Goal: Check status: Check status

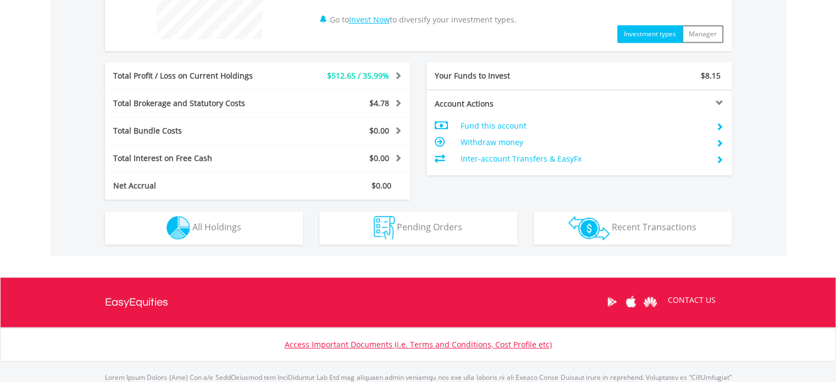
scroll to position [495, 0]
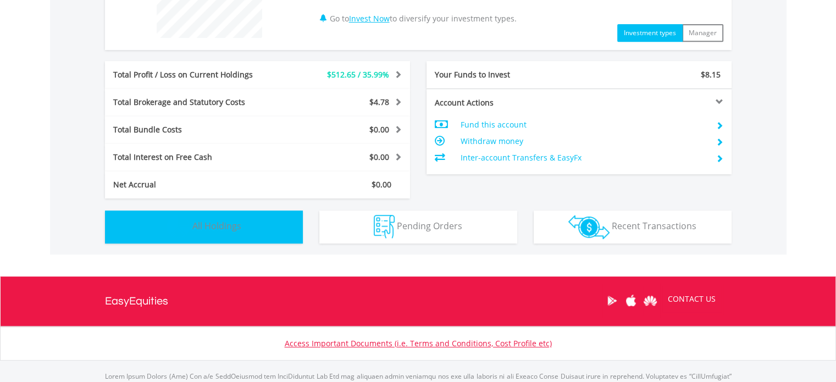
click at [224, 234] on button "Holdings All Holdings" at bounding box center [204, 227] width 198 height 33
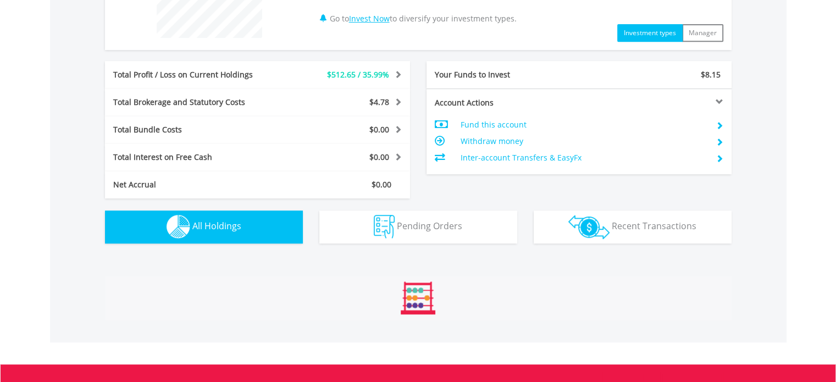
scroll to position [770, 0]
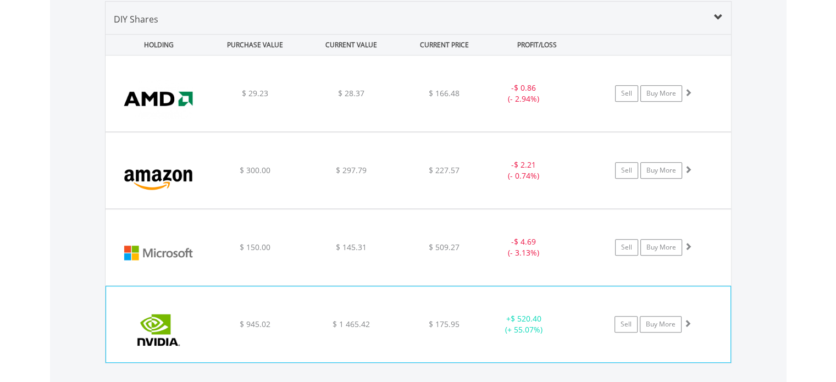
click at [365, 98] on span "$ 1 465.42" at bounding box center [351, 93] width 26 height 10
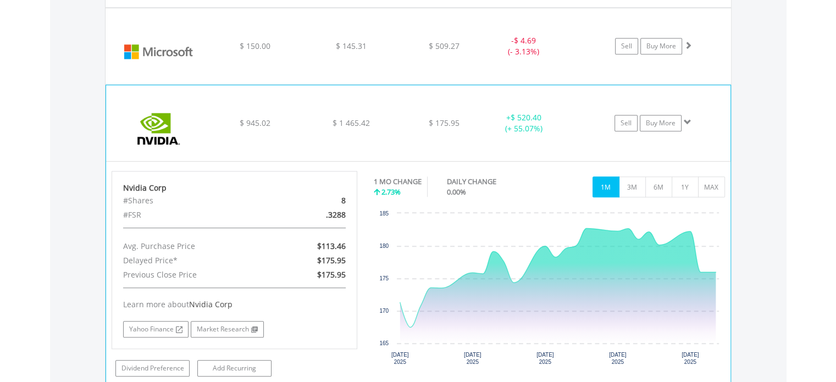
scroll to position [990, 0]
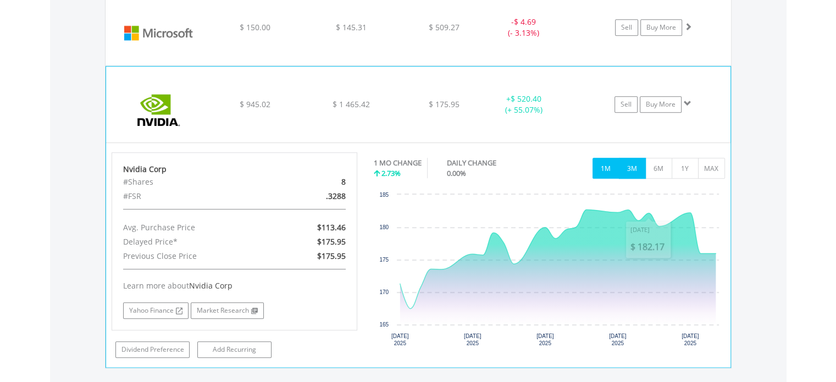
click at [636, 168] on button "3M" at bounding box center [632, 168] width 27 height 21
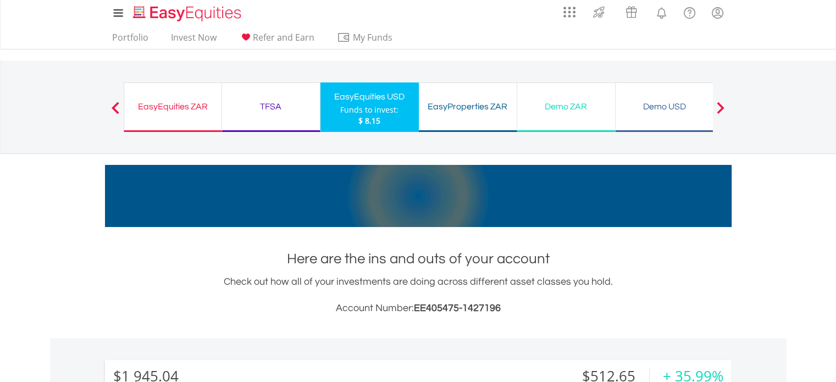
scroll to position [0, 0]
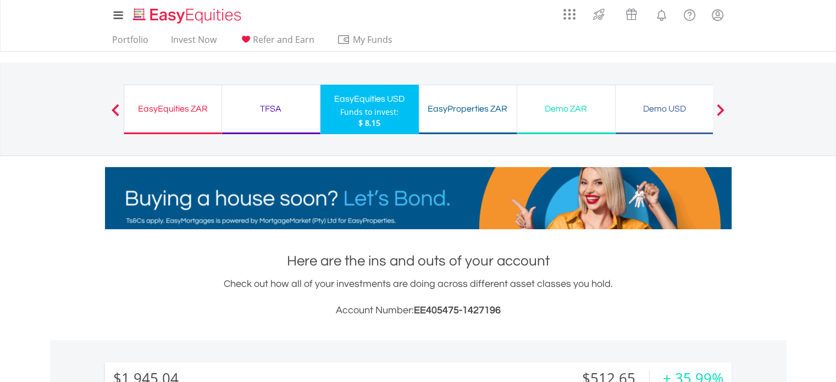
click at [191, 118] on div "EasyEquities ZAR Funds to invest: $ 8.15" at bounding box center [173, 109] width 98 height 49
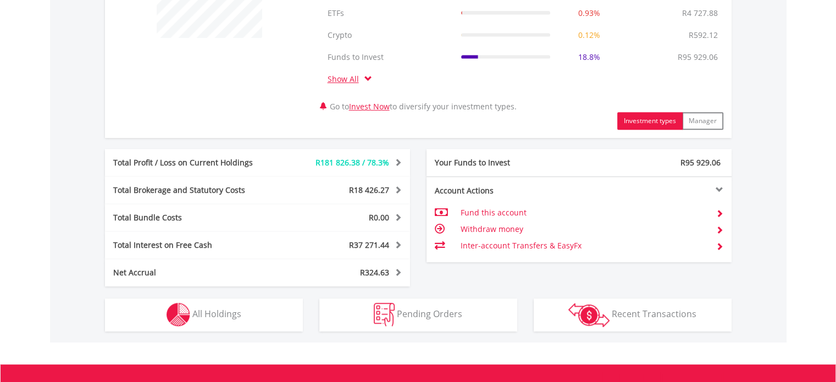
scroll to position [605, 0]
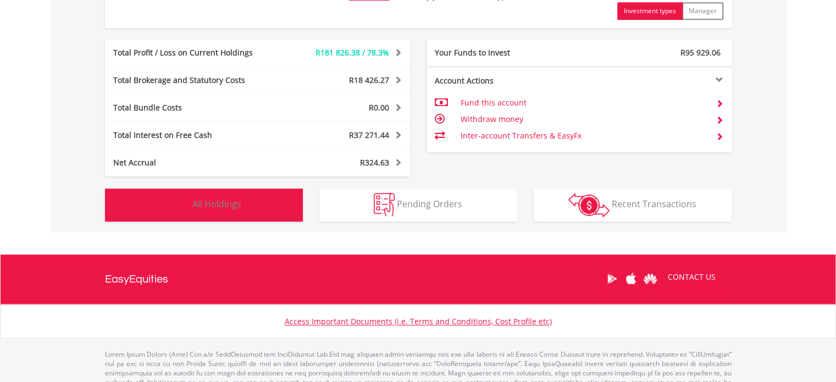
click at [220, 207] on span "All Holdings" at bounding box center [216, 204] width 49 height 12
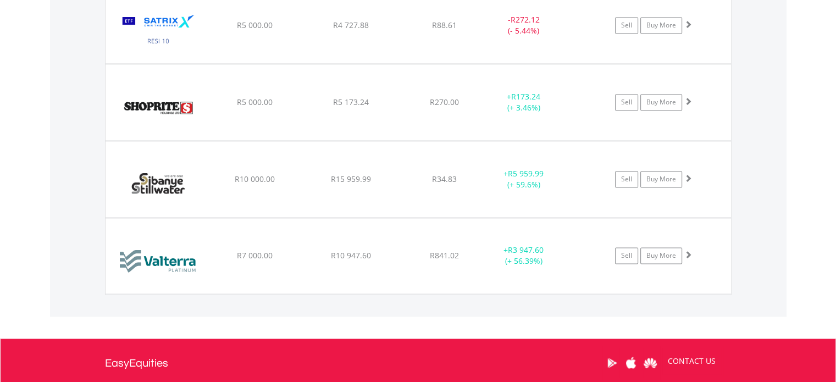
scroll to position [1573, 0]
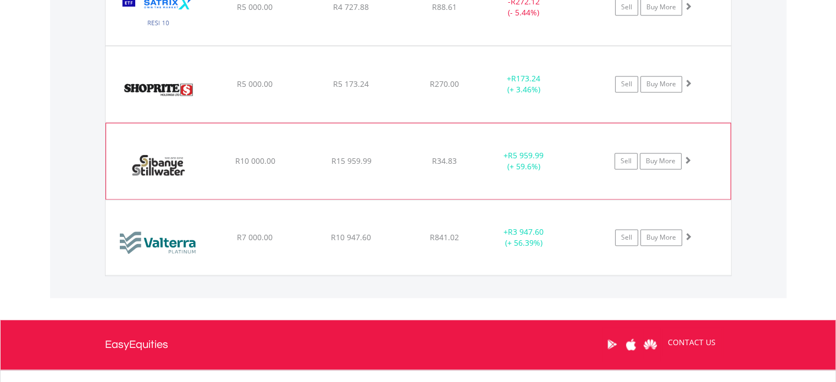
click at [185, 162] on img at bounding box center [159, 166] width 95 height 59
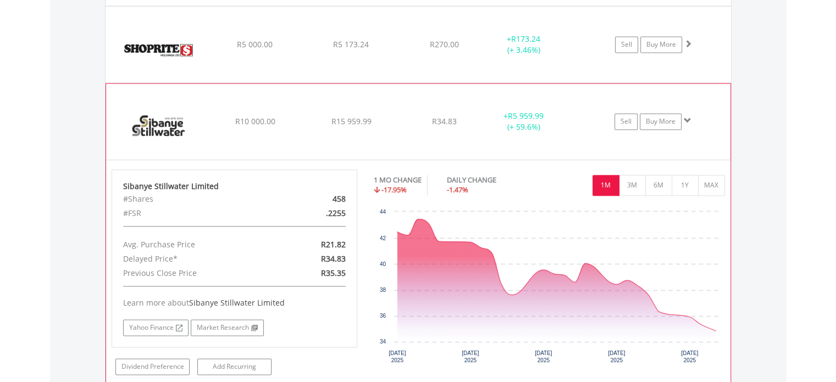
scroll to position [1628, 0]
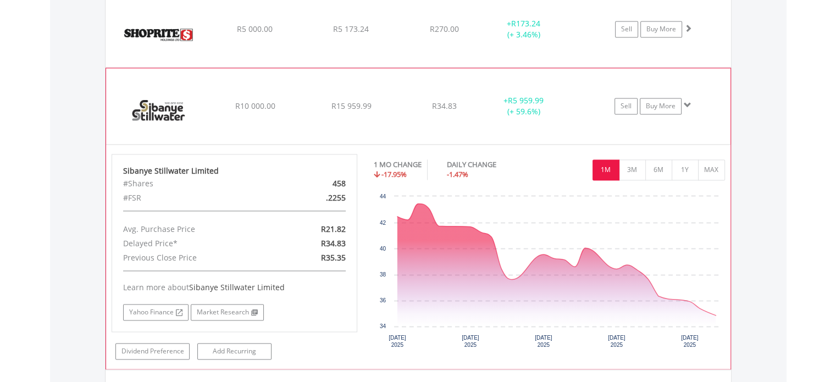
click at [151, 104] on img at bounding box center [159, 111] width 95 height 59
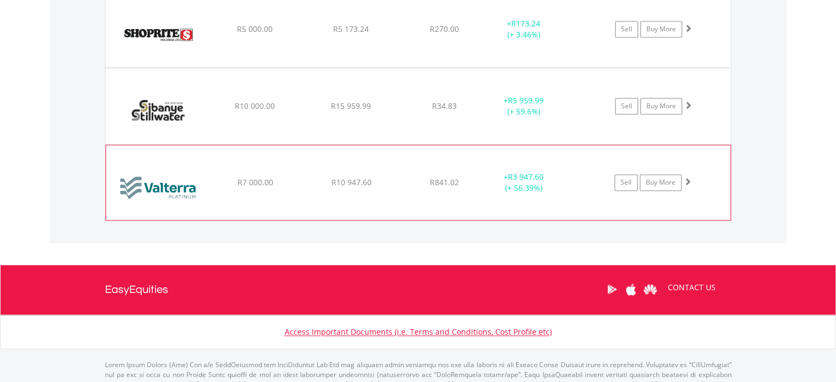
click at [154, 184] on img at bounding box center [159, 188] width 95 height 58
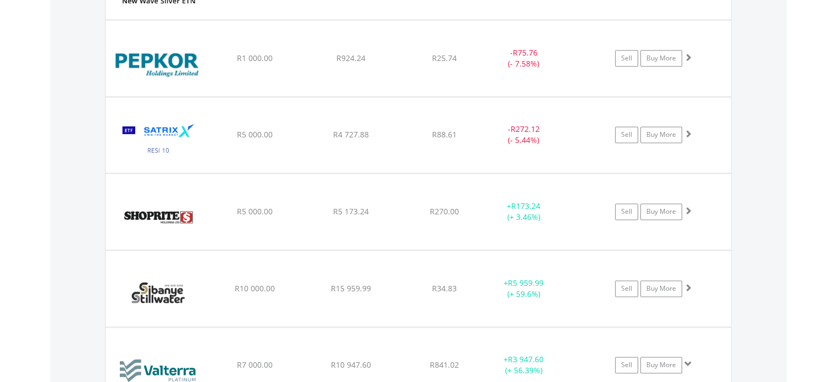
scroll to position [1408, 0]
